Goal: Find specific page/section: Find specific page/section

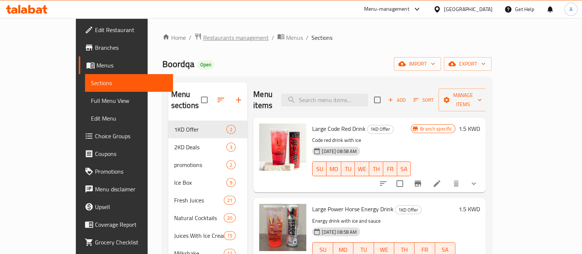
click at [203, 41] on span "Restaurants management" at bounding box center [236, 37] width 66 height 9
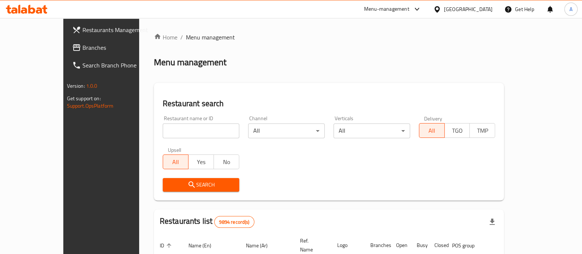
click at [169, 131] on input "search" at bounding box center [201, 130] width 77 height 15
click at [163, 134] on input "[PERSON_NAME]" at bounding box center [201, 130] width 77 height 15
click at [189, 185] on icon "submit" at bounding box center [192, 184] width 6 height 6
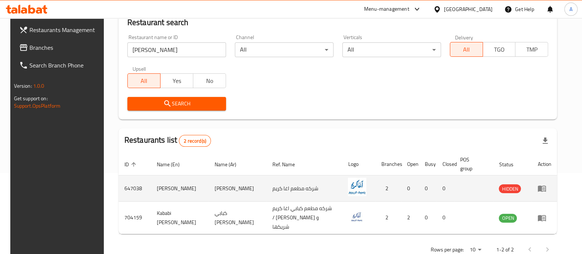
scroll to position [95, 0]
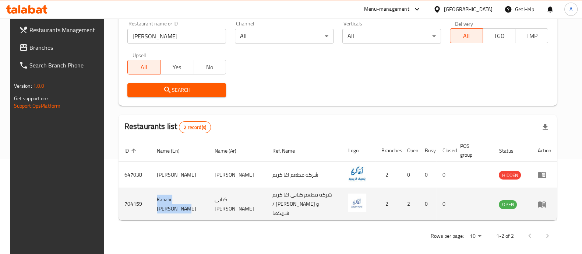
drag, startPoint x: 162, startPoint y: 206, endPoint x: 142, endPoint y: 198, distance: 22.0
click at [142, 198] on tr "704159 Kababi Agha [PERSON_NAME] اغا كريم شركه مطعم كبابي اغا كريم / [PERSON_NA…" at bounding box center [338, 204] width 439 height 32
copy tr "Kababi [PERSON_NAME]"
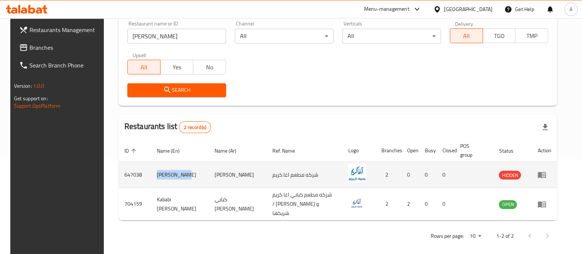
drag, startPoint x: 187, startPoint y: 176, endPoint x: 147, endPoint y: 171, distance: 40.1
click at [151, 171] on td "[PERSON_NAME]" at bounding box center [180, 175] width 58 height 26
copy td "[PERSON_NAME]"
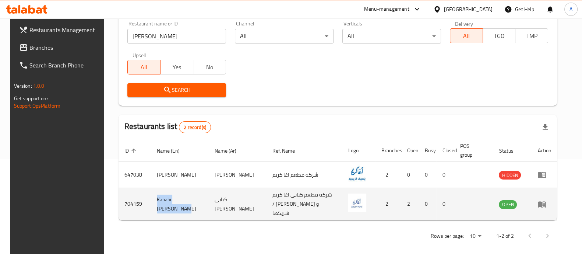
drag, startPoint x: 155, startPoint y: 196, endPoint x: 150, endPoint y: 192, distance: 7.6
click at [151, 192] on td "Kababi [PERSON_NAME]" at bounding box center [180, 204] width 58 height 32
copy td "Kababi [PERSON_NAME]"
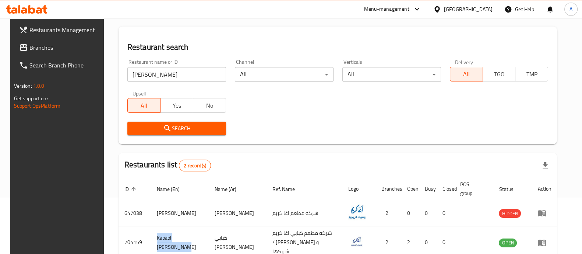
scroll to position [0, 0]
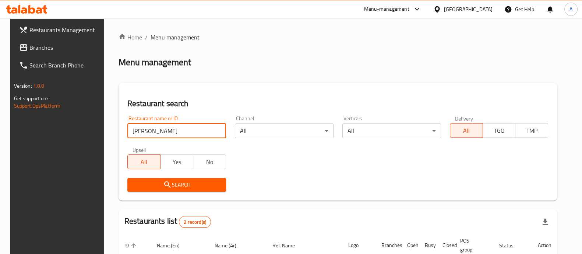
drag, startPoint x: 124, startPoint y: 136, endPoint x: 103, endPoint y: 125, distance: 23.2
click at [96, 135] on div "Restaurants Management Branches Search Branch Phone Version: 1.0.0 Get support …" at bounding box center [291, 186] width 562 height 337
type input "ث"
type input "قراميش"
click button "Search" at bounding box center [176, 185] width 99 height 14
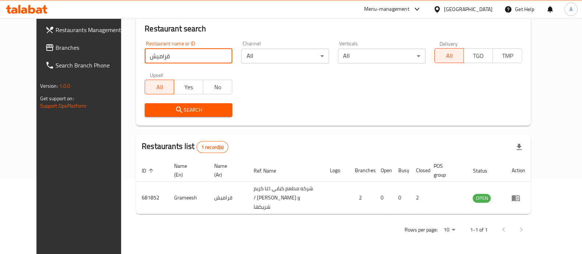
scroll to position [69, 0]
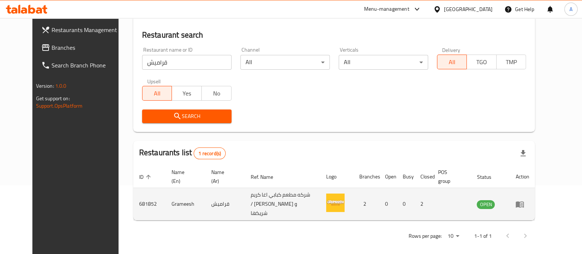
click at [166, 201] on td "Grameesh" at bounding box center [186, 204] width 40 height 32
copy td "Grameesh"
click at [525, 200] on icon "enhanced table" at bounding box center [520, 204] width 9 height 9
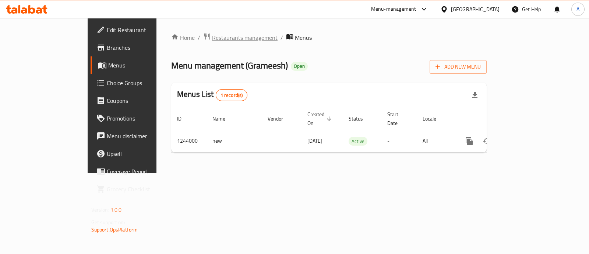
click at [212, 36] on span "Restaurants management" at bounding box center [245, 37] width 66 height 9
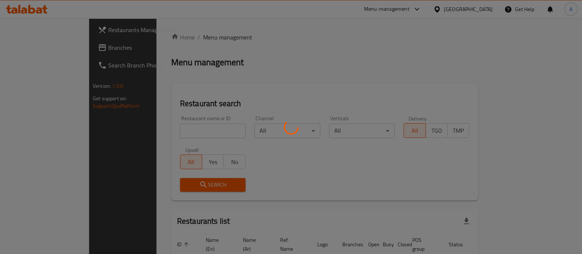
click at [160, 130] on div at bounding box center [291, 127] width 582 height 254
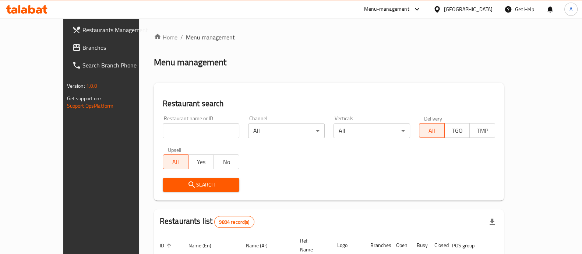
click at [163, 130] on input "search" at bounding box center [201, 130] width 77 height 15
type input "k"
type input "agha ka"
click button "Search" at bounding box center [201, 185] width 77 height 14
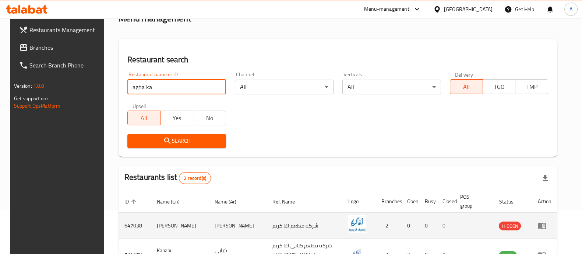
scroll to position [92, 0]
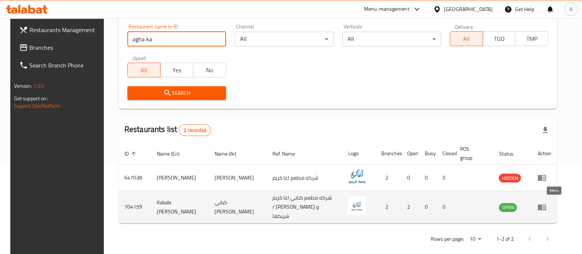
click at [546, 204] on icon "enhanced table" at bounding box center [542, 207] width 8 height 6
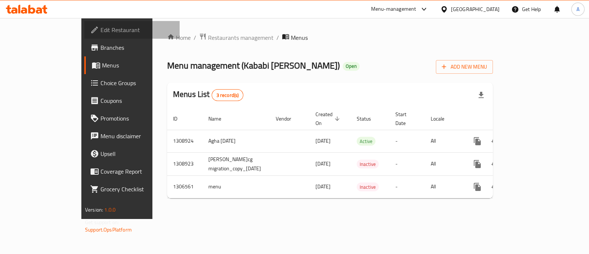
click at [101, 33] on span "Edit Restaurant" at bounding box center [137, 29] width 73 height 9
